Goal: Transaction & Acquisition: Purchase product/service

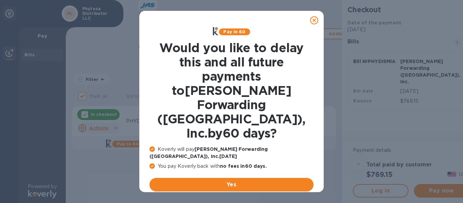
click at [231, 198] on u "No thanks, later" at bounding box center [237, 200] width 40 height 5
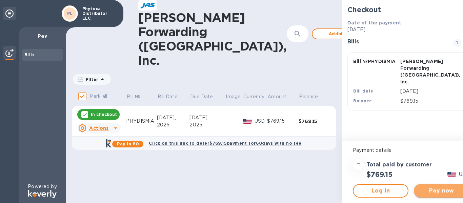
click at [420, 192] on span "Pay now" at bounding box center [442, 191] width 45 height 8
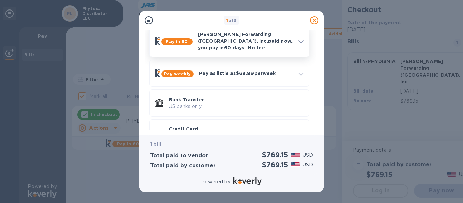
scroll to position [51, 0]
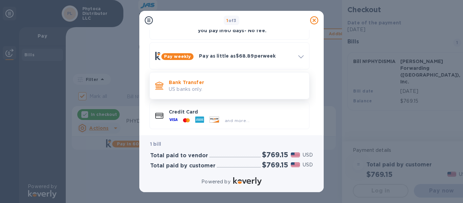
click at [197, 79] on p "Bank Transfer" at bounding box center [236, 82] width 135 height 7
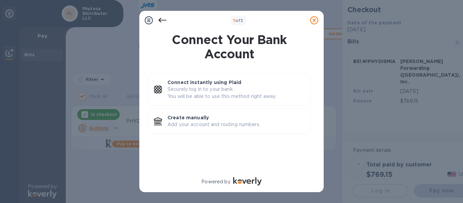
scroll to position [0, 0]
click at [195, 123] on p "Add your account and routing numbers." at bounding box center [237, 124] width 138 height 7
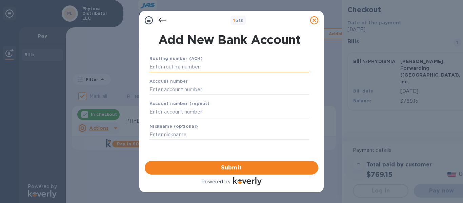
click at [171, 65] on input "text" at bounding box center [230, 67] width 160 height 10
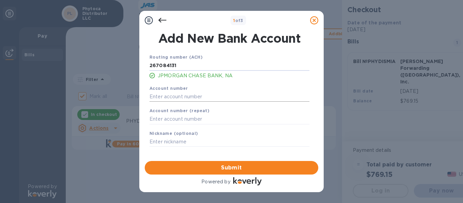
type input "267084131"
click at [151, 98] on input "text" at bounding box center [230, 97] width 160 height 10
type input "529051685"
click at [153, 123] on input "text" at bounding box center [230, 119] width 160 height 10
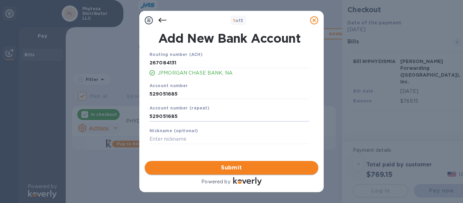
type input "529051685"
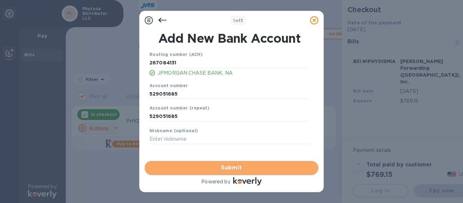
click at [216, 166] on span "Submit" at bounding box center [231, 168] width 163 height 8
